Goal: Task Accomplishment & Management: Manage account settings

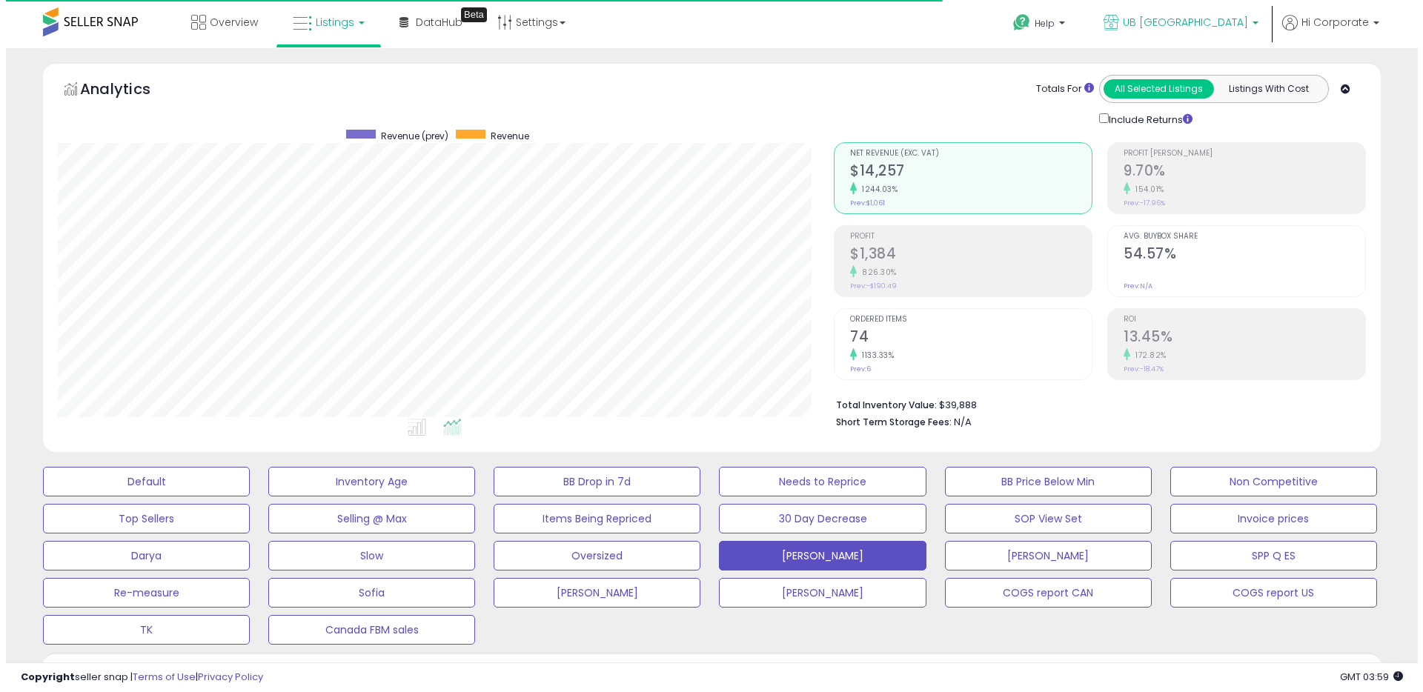
scroll to position [304, 776]
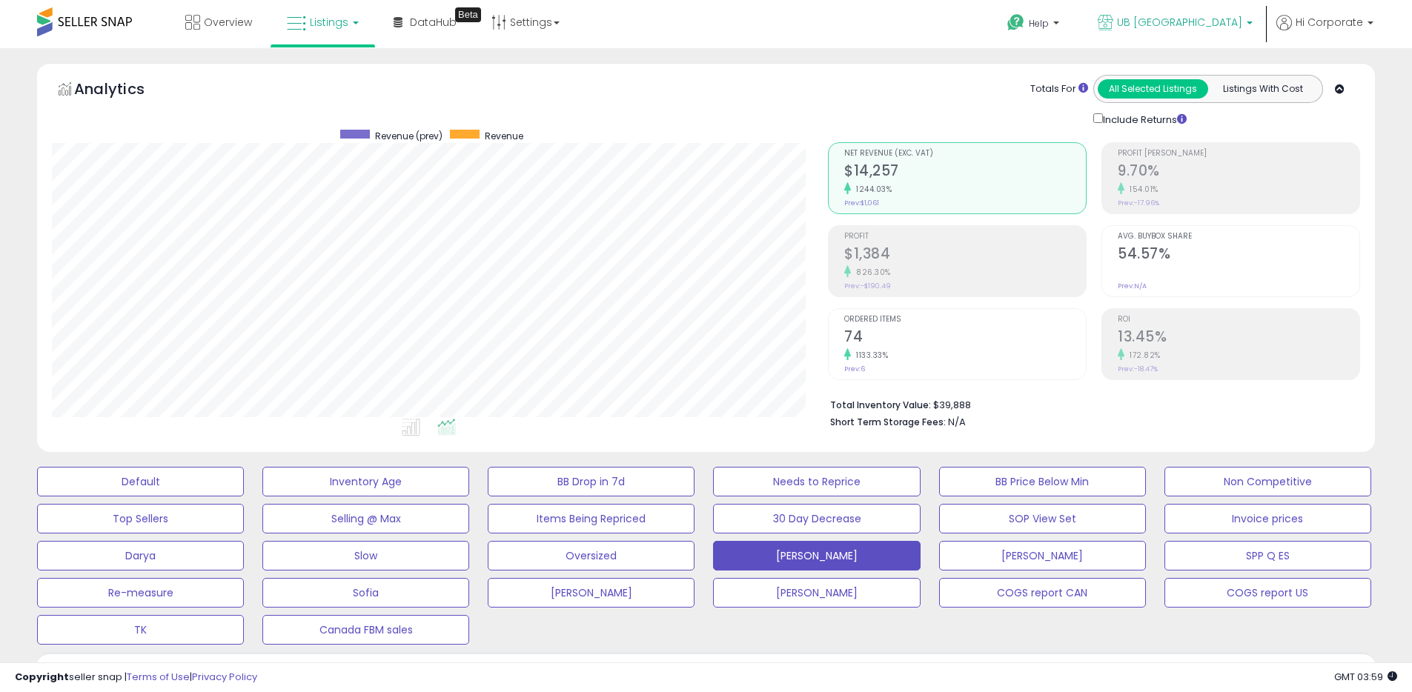
click at [1189, 16] on span "UB [GEOGRAPHIC_DATA]" at bounding box center [1179, 22] width 125 height 15
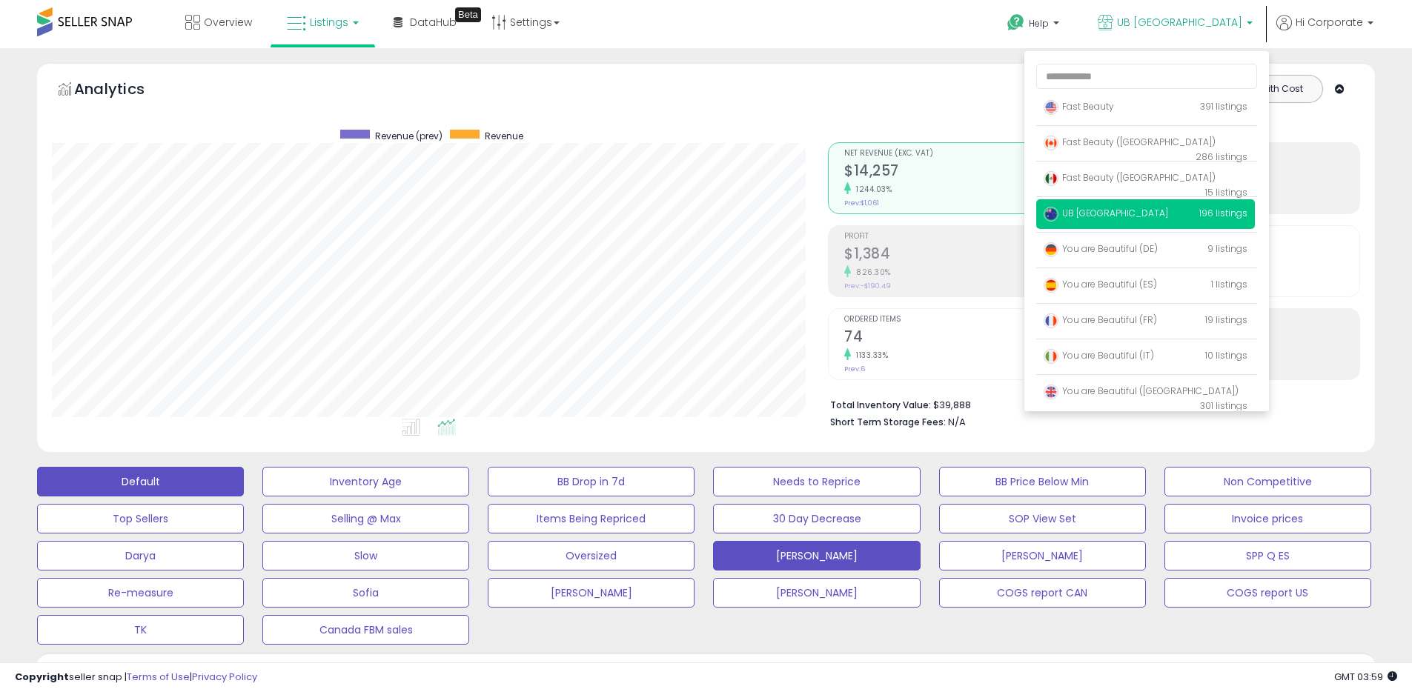
click at [187, 474] on button "Default" at bounding box center [140, 482] width 207 height 30
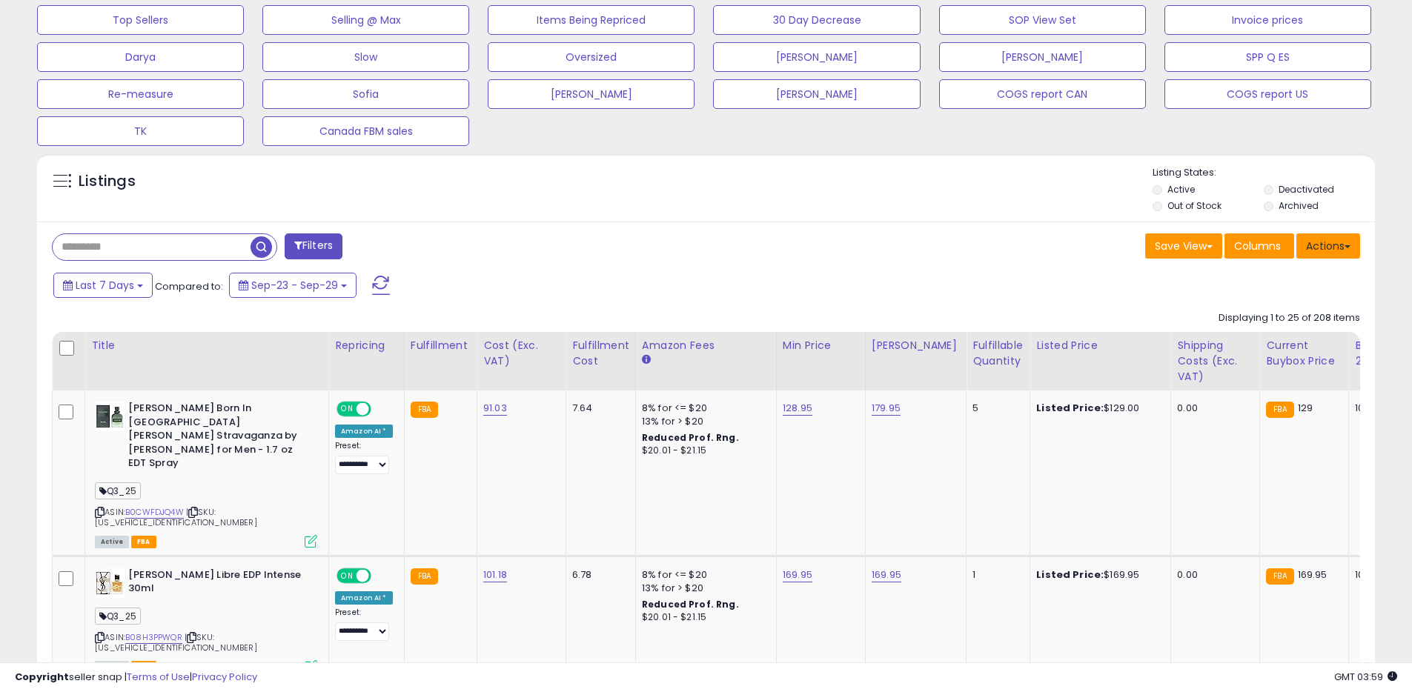
click at [1332, 246] on button "Actions" at bounding box center [1328, 245] width 64 height 25
click at [1283, 330] on link "Export All Columns" at bounding box center [1267, 340] width 162 height 23
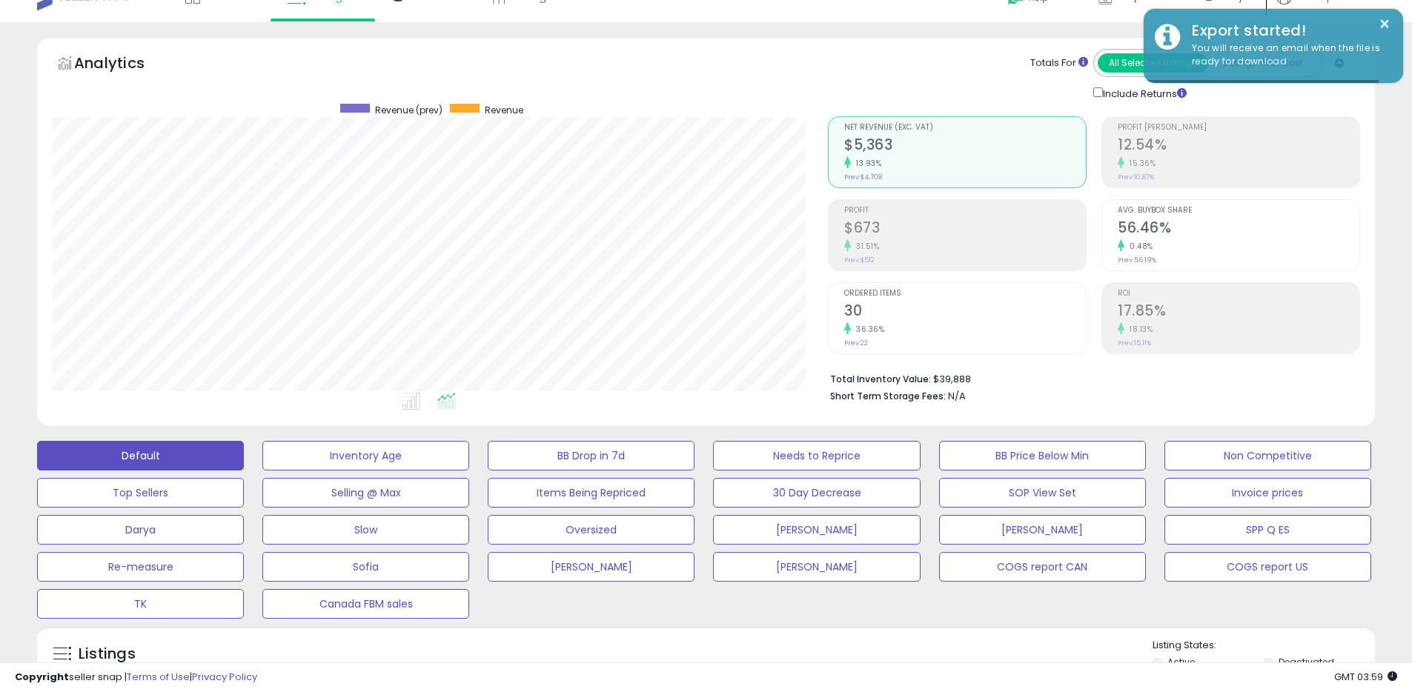
scroll to position [0, 0]
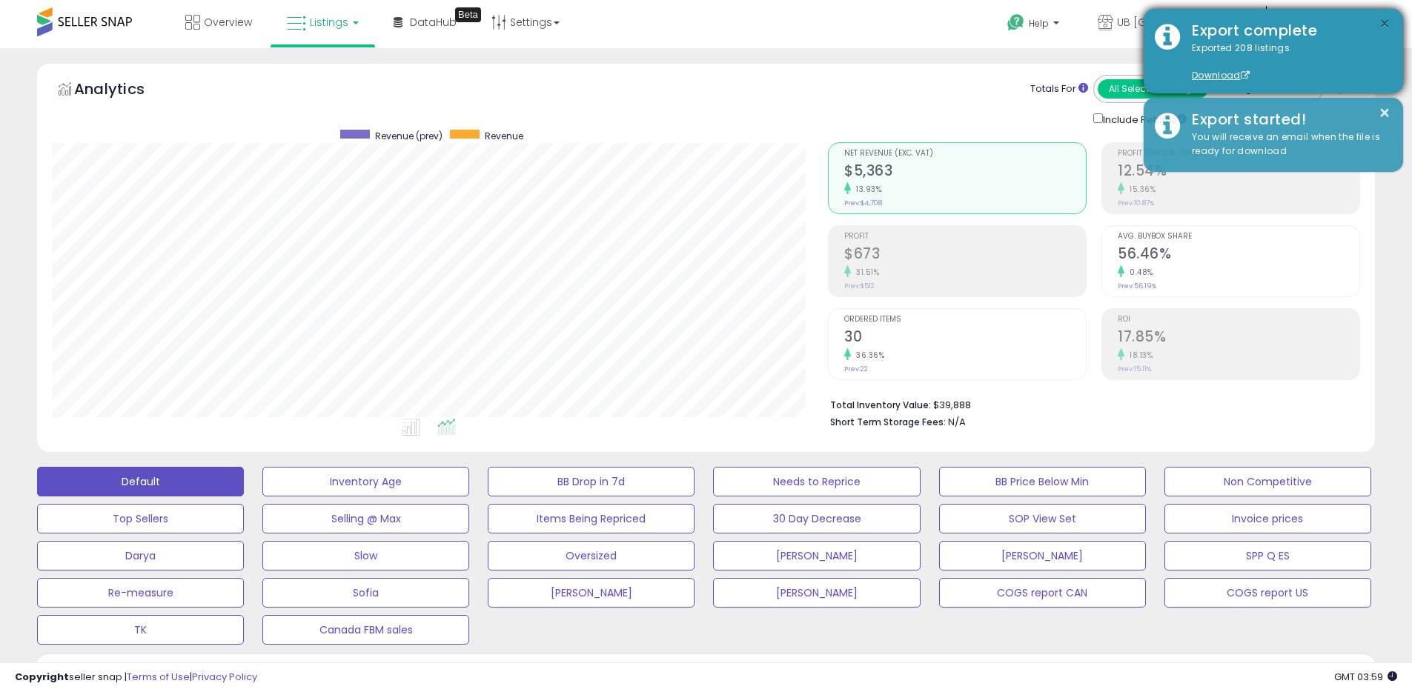
click at [1382, 27] on button "×" at bounding box center [1384, 24] width 12 height 19
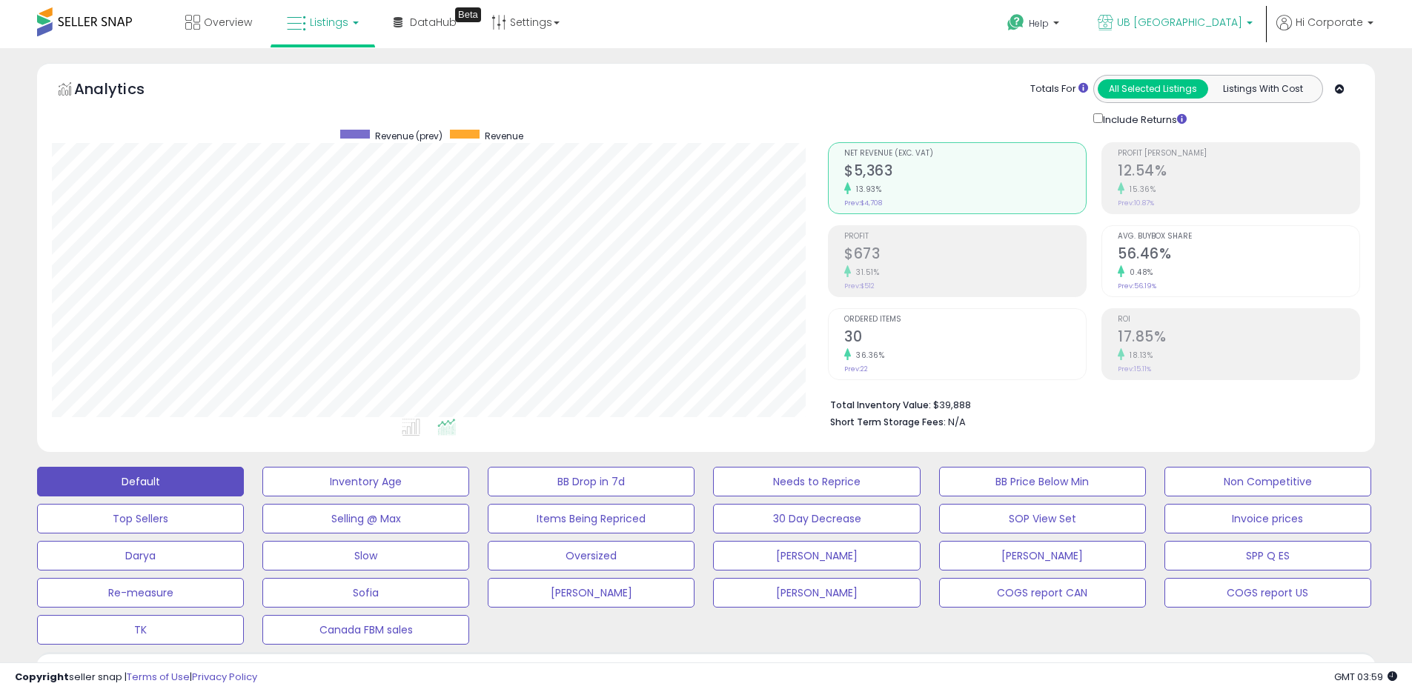
click at [1195, 24] on span "UB [GEOGRAPHIC_DATA]" at bounding box center [1179, 22] width 125 height 15
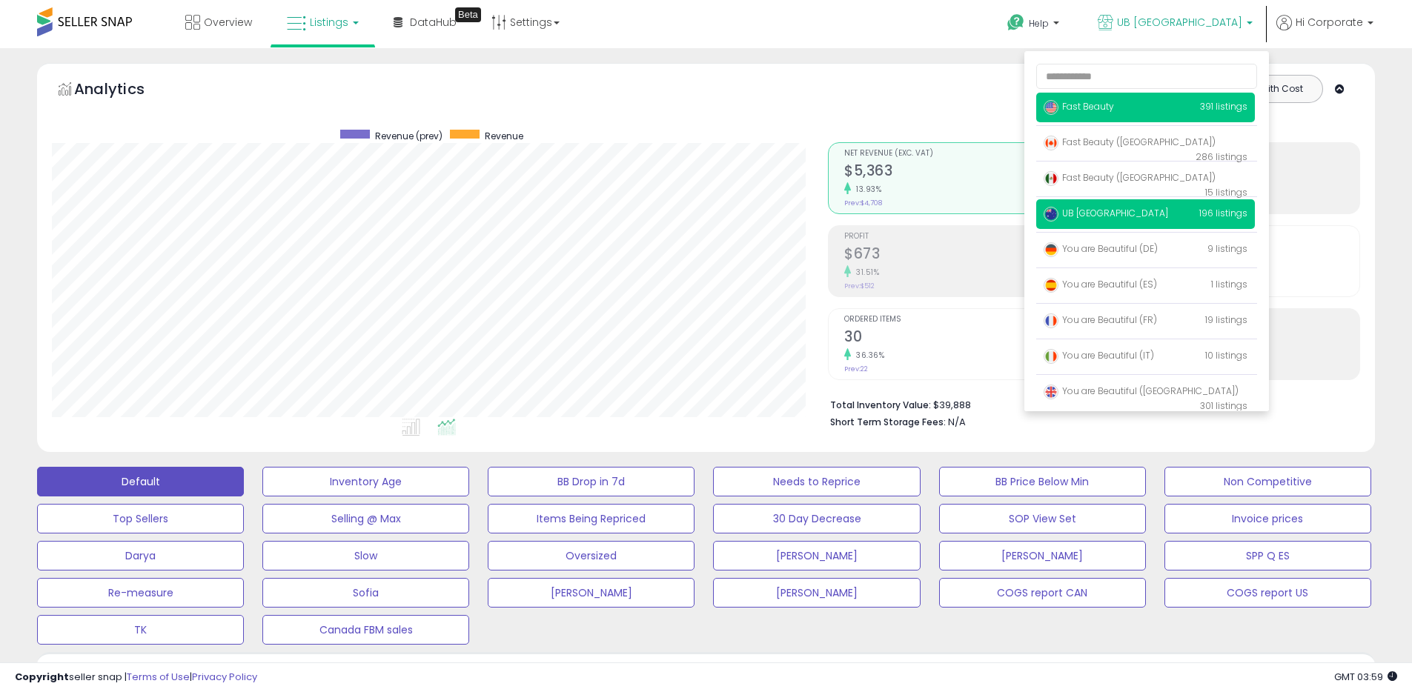
click at [1093, 106] on span "Fast Beauty" at bounding box center [1078, 106] width 70 height 13
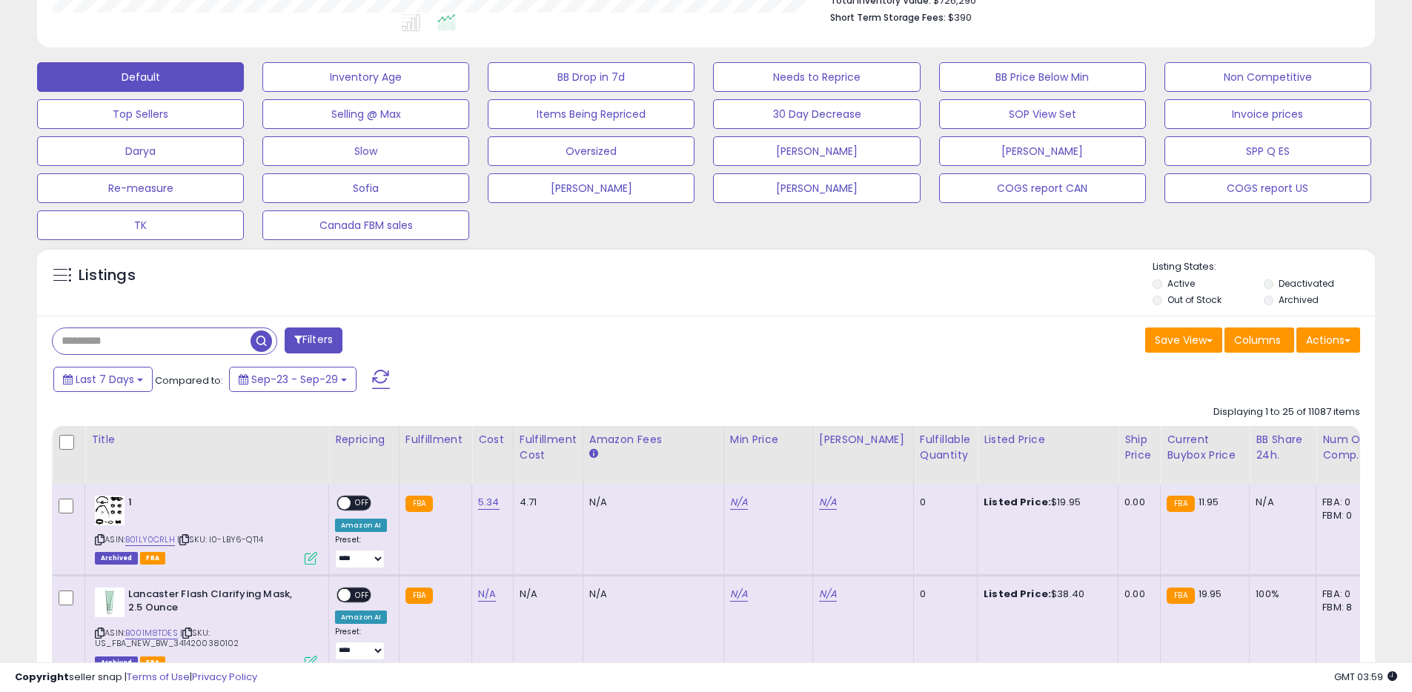
scroll to position [304, 776]
click at [1338, 341] on button "Actions" at bounding box center [1328, 340] width 64 height 25
click at [1238, 436] on link "Export All Columns" at bounding box center [1267, 434] width 162 height 23
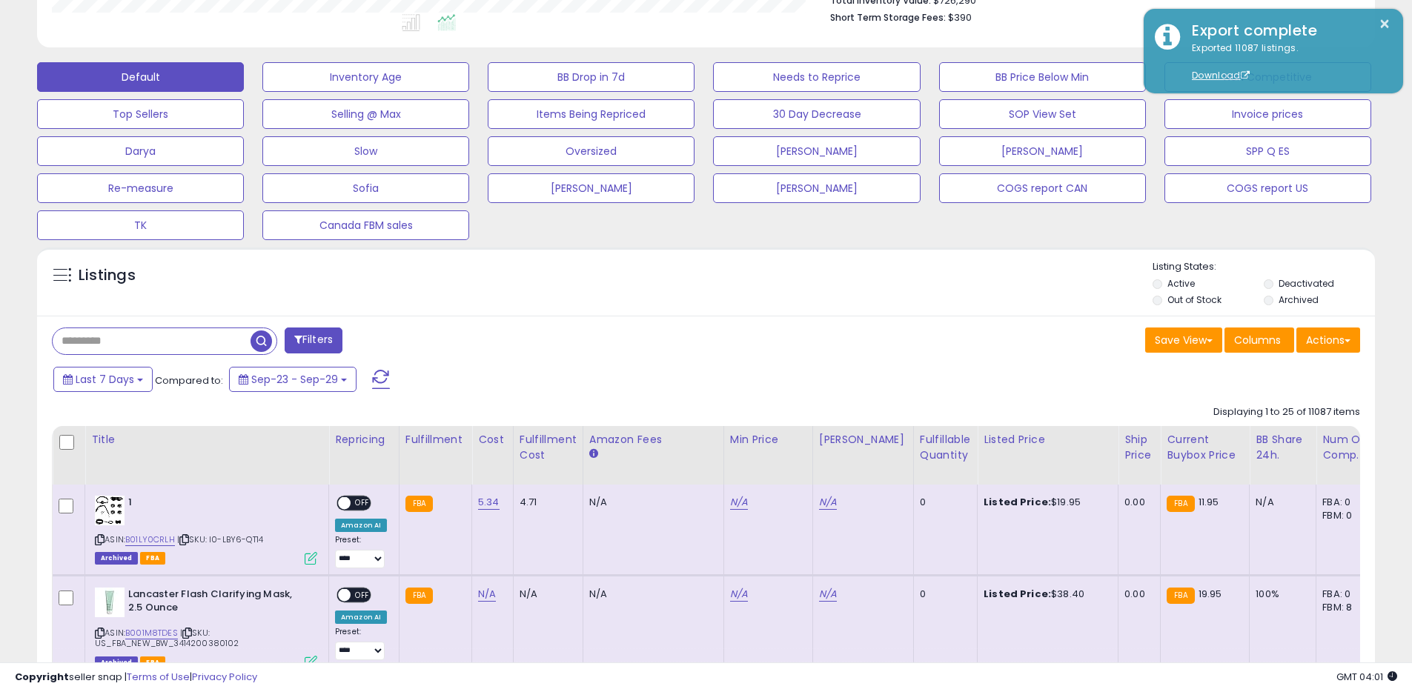
click at [1037, 351] on div "Save View Save As New View Update Current View Columns Actions Import Export Vi…" at bounding box center [1038, 342] width 665 height 29
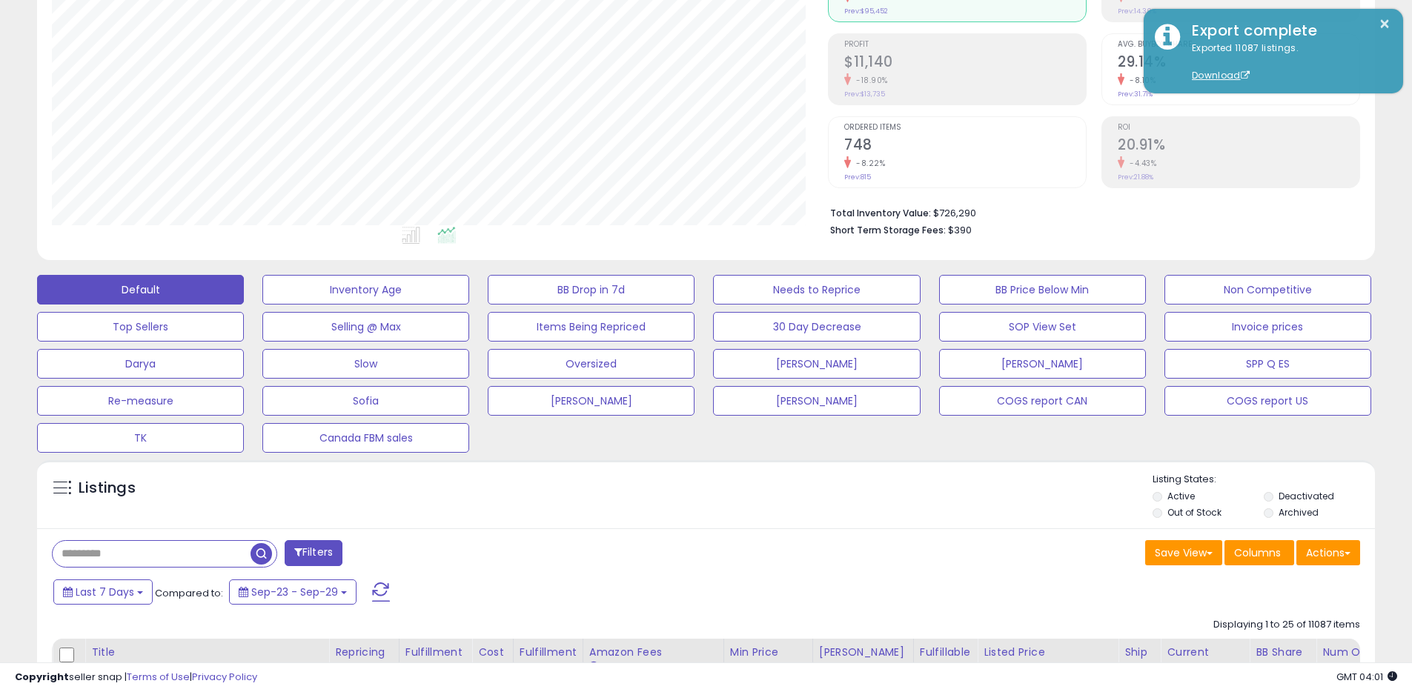
scroll to position [0, 0]
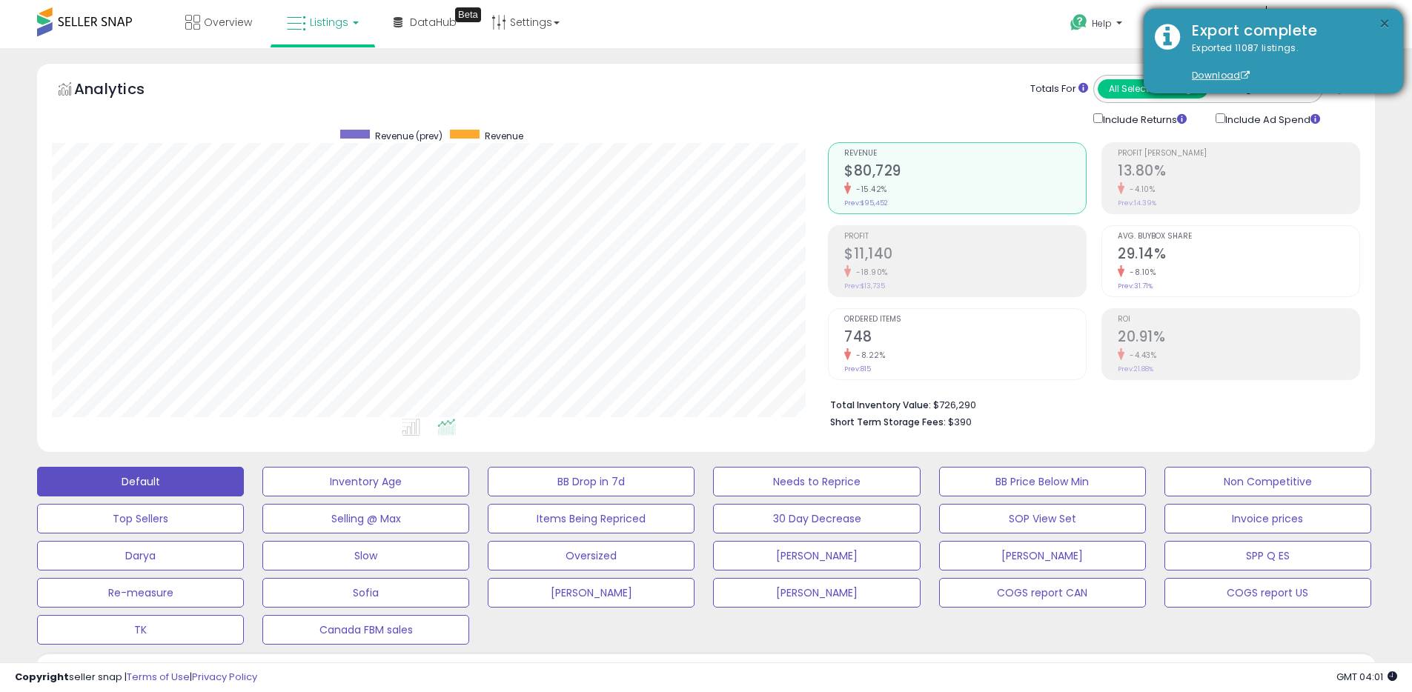
click at [1386, 19] on button "×" at bounding box center [1384, 24] width 12 height 19
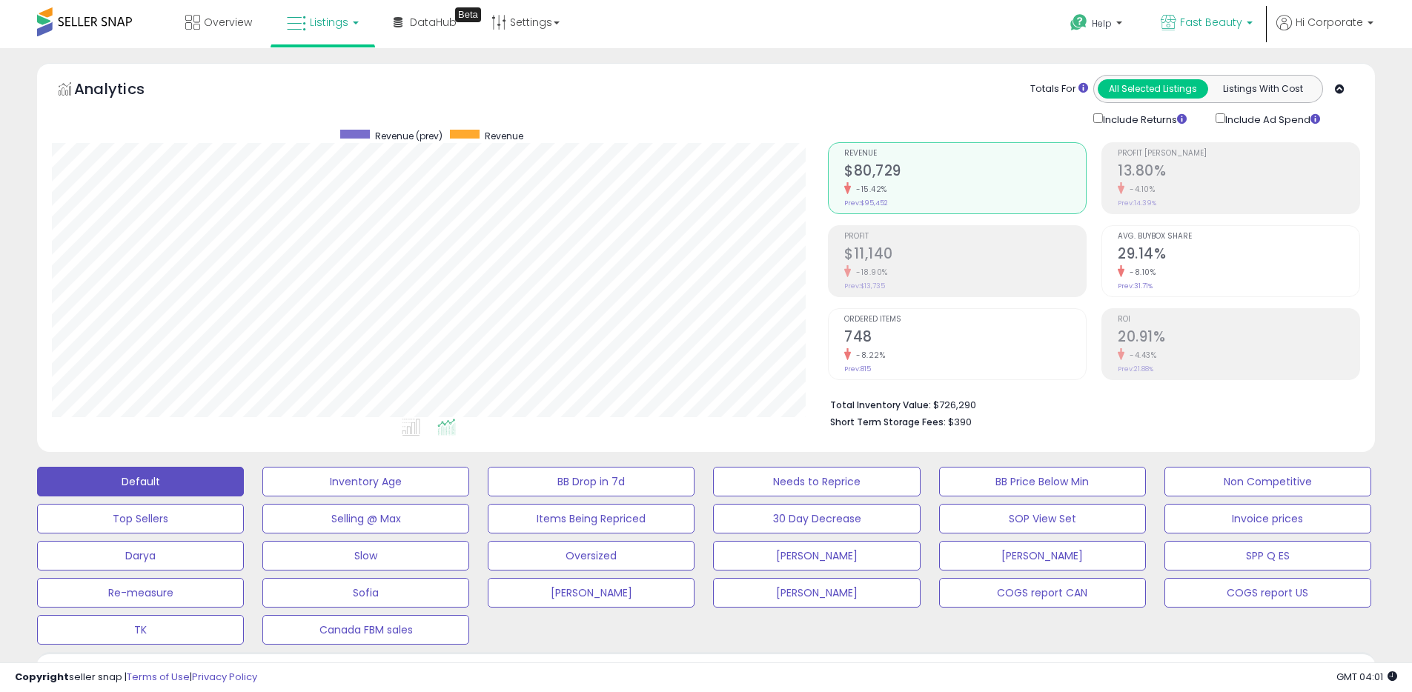
click at [1188, 17] on span "Fast Beauty" at bounding box center [1211, 22] width 62 height 15
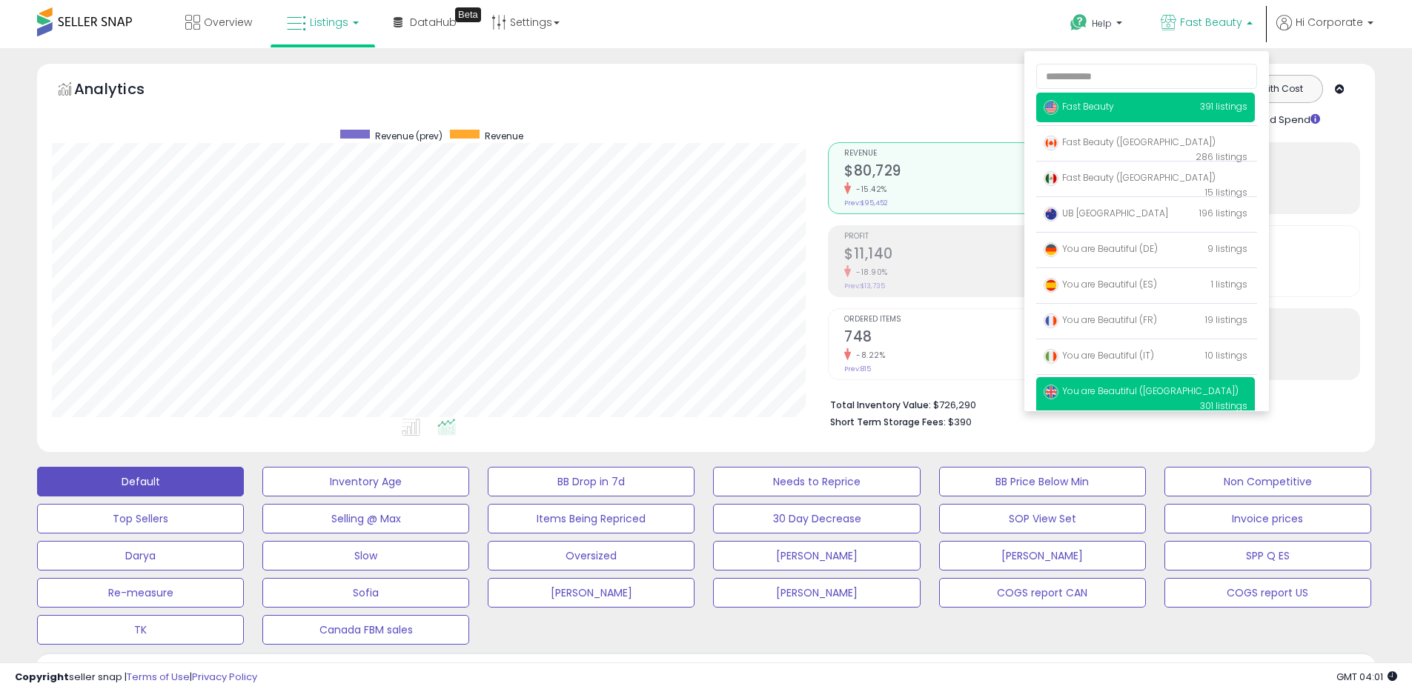
click at [1094, 388] on span "You are Beautiful ([GEOGRAPHIC_DATA])" at bounding box center [1140, 391] width 195 height 13
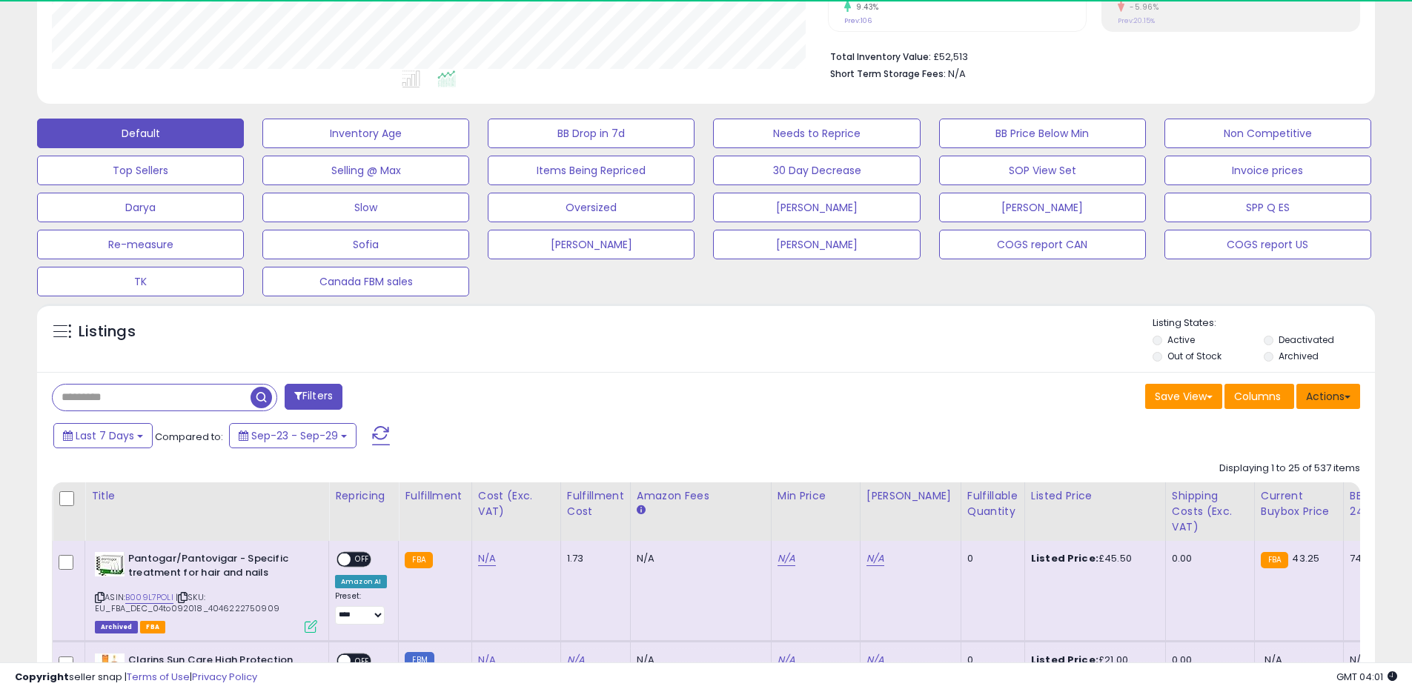
scroll to position [304, 776]
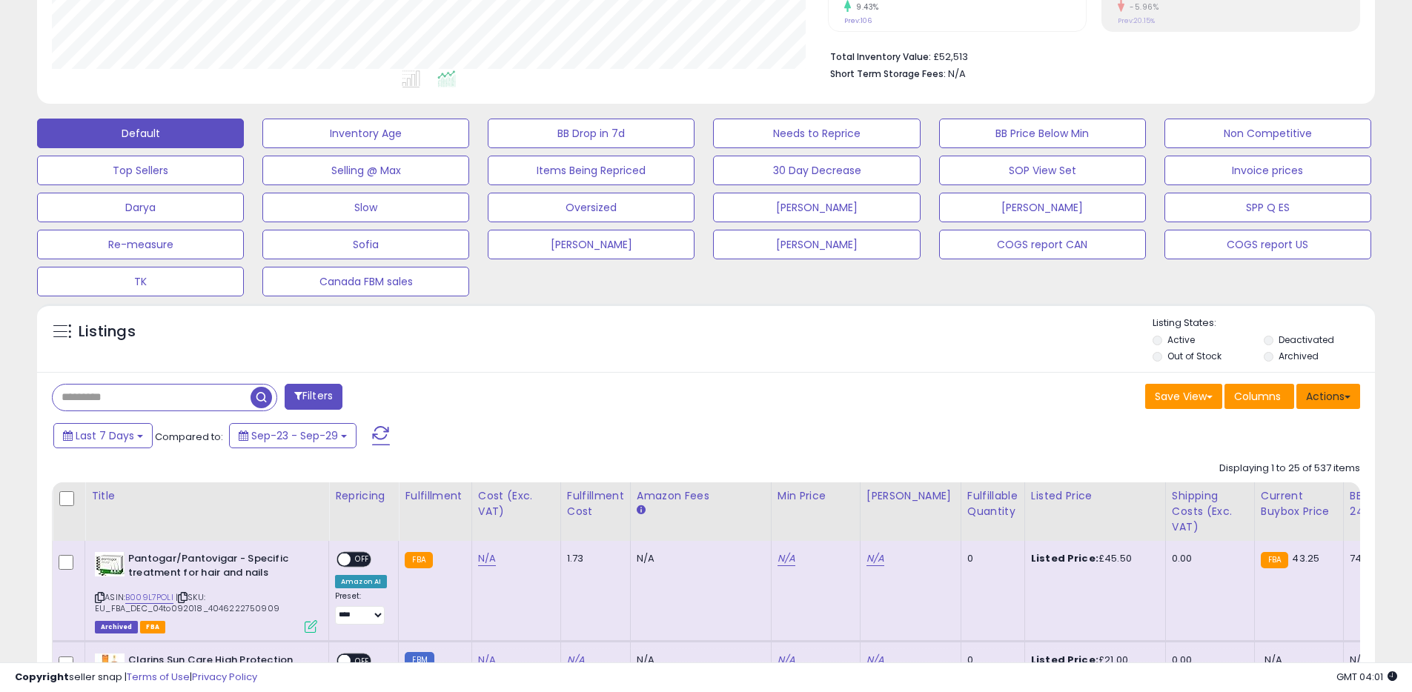
click at [1316, 403] on button "Actions" at bounding box center [1328, 396] width 64 height 25
click at [1238, 482] on link "Export All Columns" at bounding box center [1267, 490] width 162 height 23
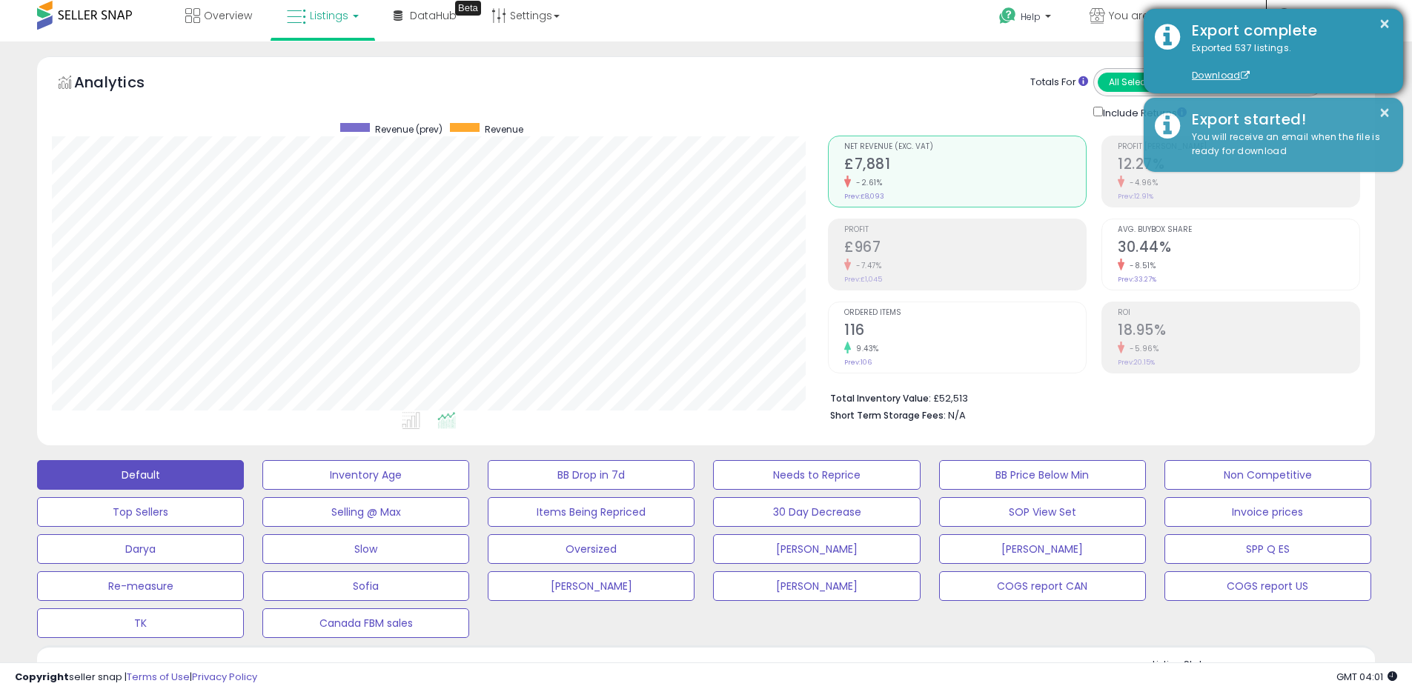
scroll to position [0, 0]
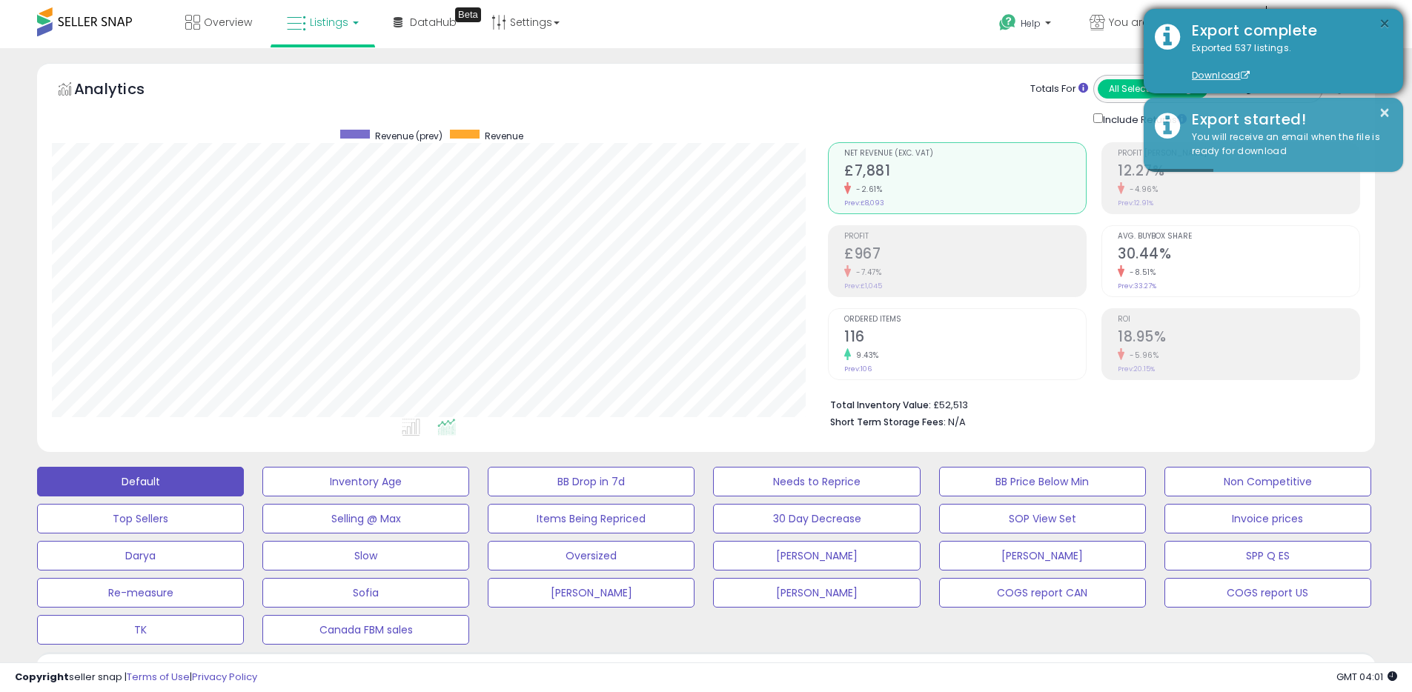
click at [1383, 21] on button "×" at bounding box center [1384, 24] width 12 height 19
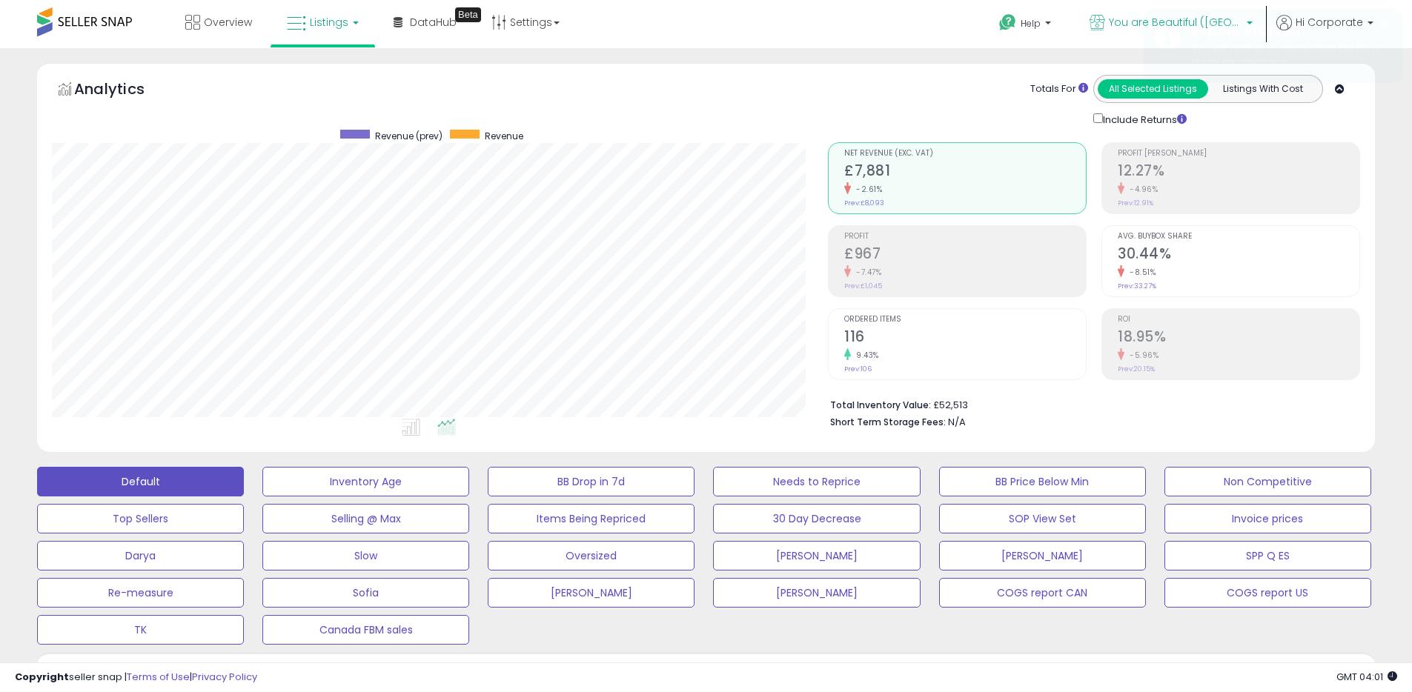
click at [1105, 24] on icon at bounding box center [1097, 23] width 16 height 16
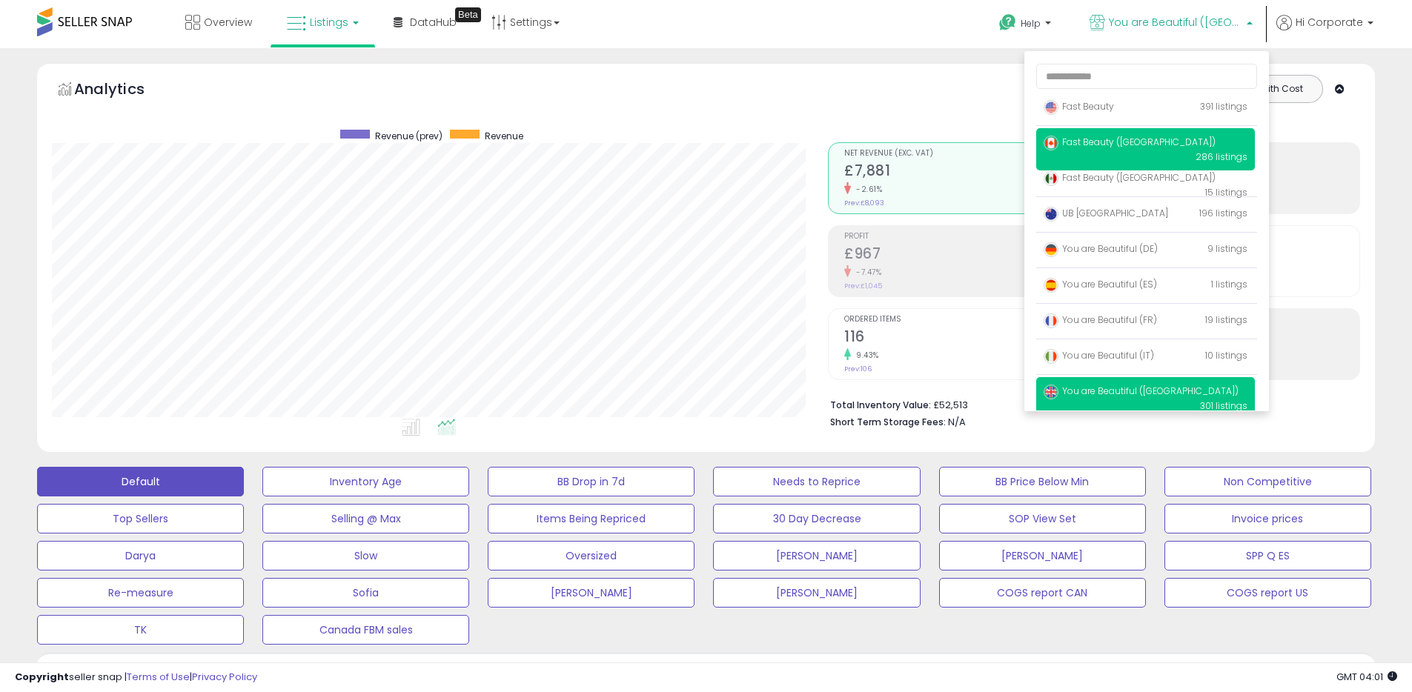
click at [1085, 136] on span "Fast Beauty ([GEOGRAPHIC_DATA])" at bounding box center [1129, 142] width 172 height 13
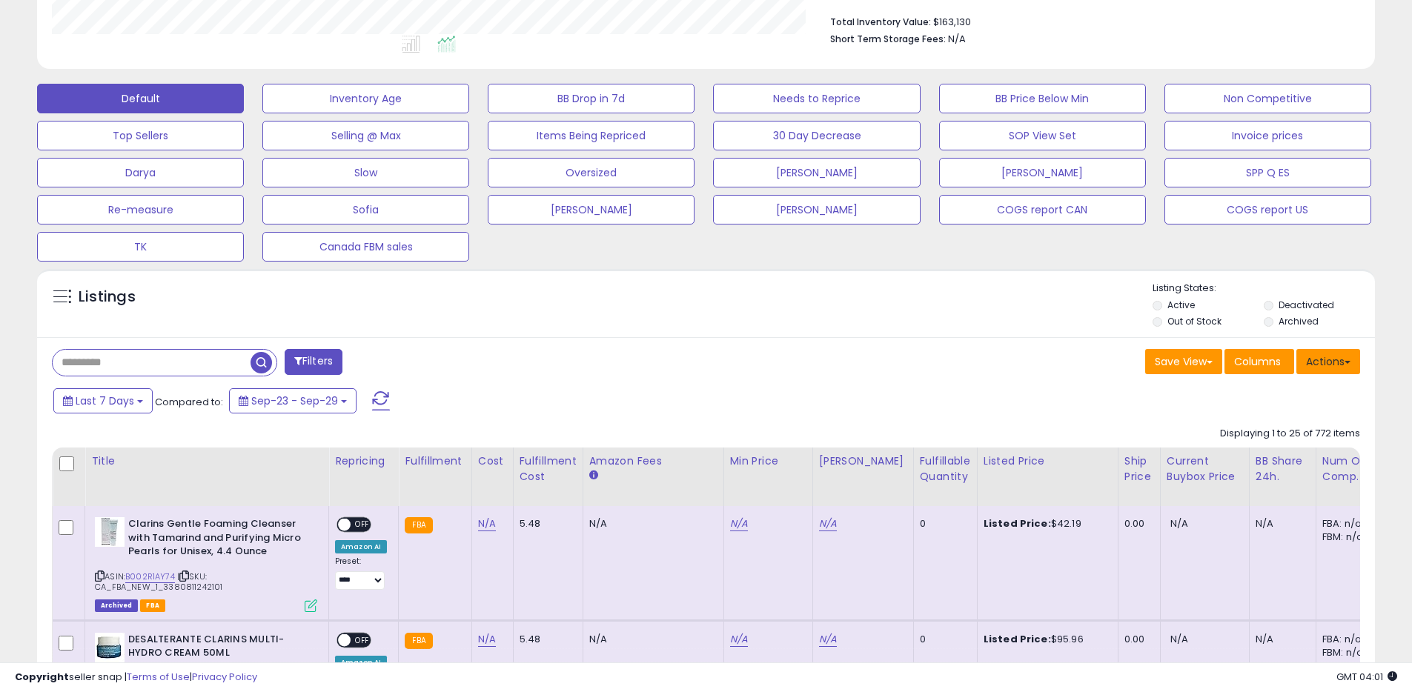
scroll to position [304, 776]
click at [1329, 364] on button "Actions" at bounding box center [1328, 361] width 64 height 25
click at [1267, 456] on link "Export All Columns" at bounding box center [1267, 456] width 162 height 23
